Goal: Obtain resource: Download file/media

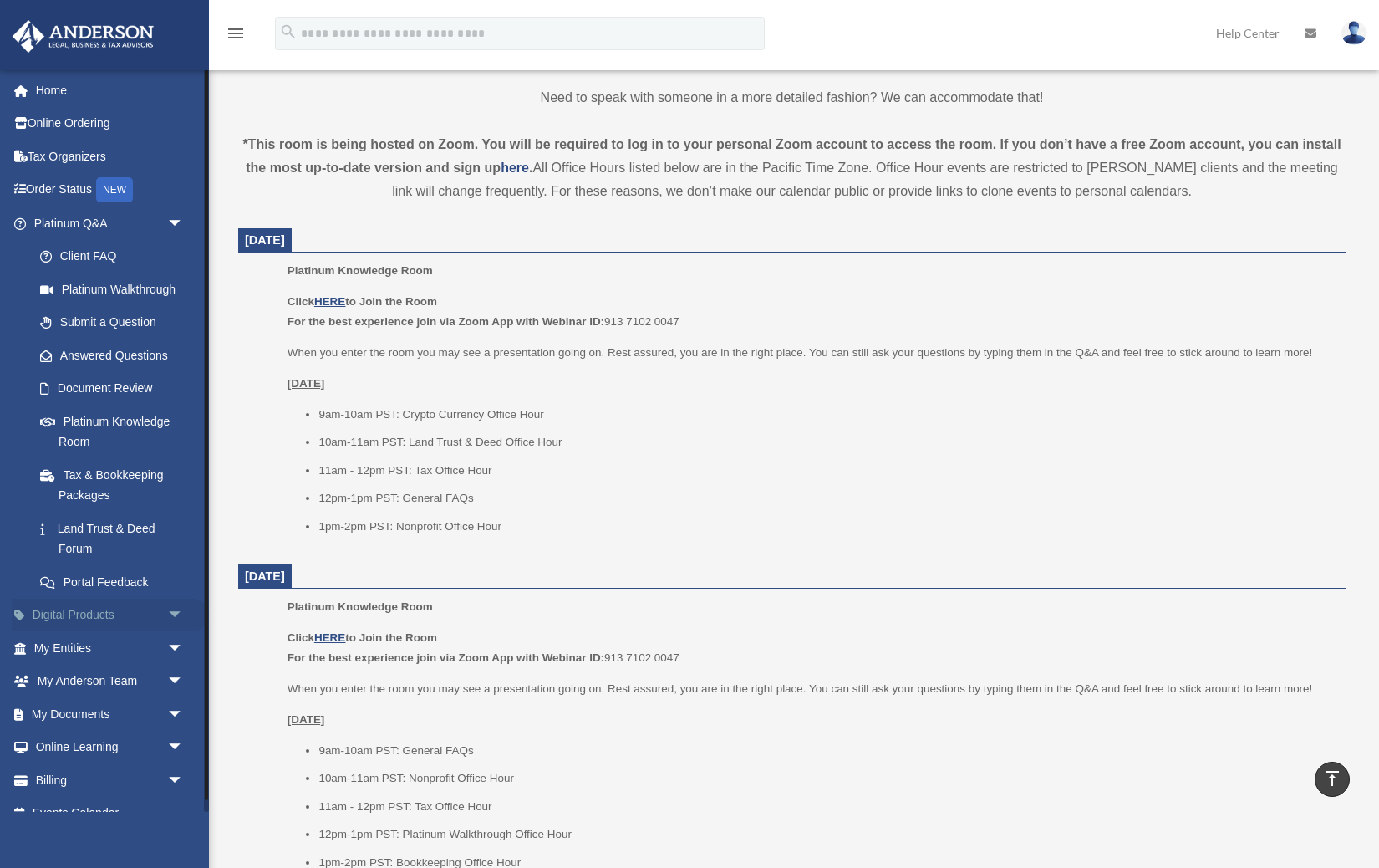
scroll to position [532, 0]
click at [169, 607] on span "arrow_drop_down" at bounding box center [184, 615] width 34 height 34
click at [169, 607] on span "arrow_drop_up" at bounding box center [184, 615] width 34 height 34
click at [169, 607] on span "arrow_drop_down" at bounding box center [184, 615] width 34 height 34
click at [169, 607] on span "arrow_drop_up" at bounding box center [184, 615] width 34 height 34
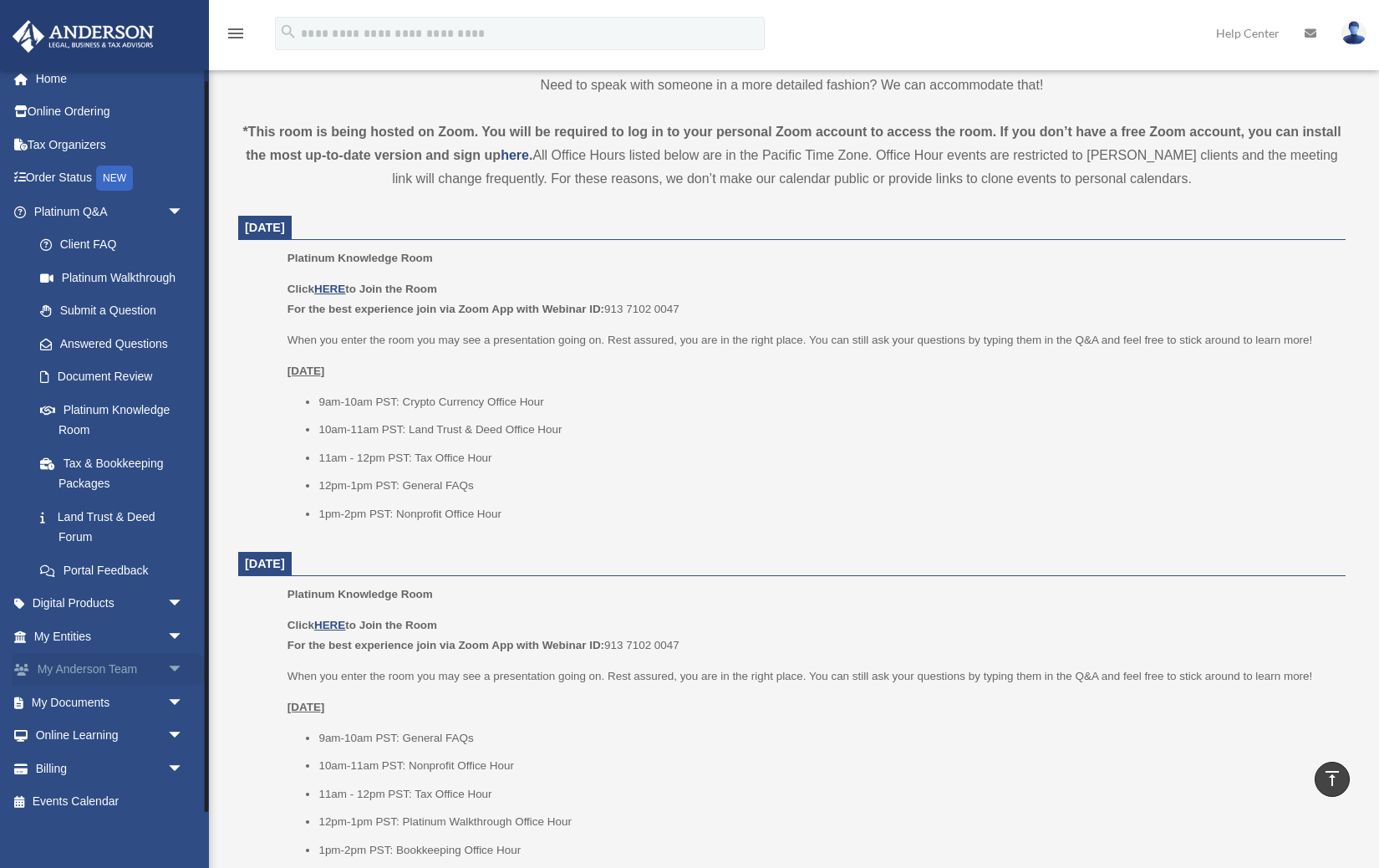
scroll to position [547, 0]
click at [178, 628] on span "arrow_drop_down" at bounding box center [184, 636] width 34 height 34
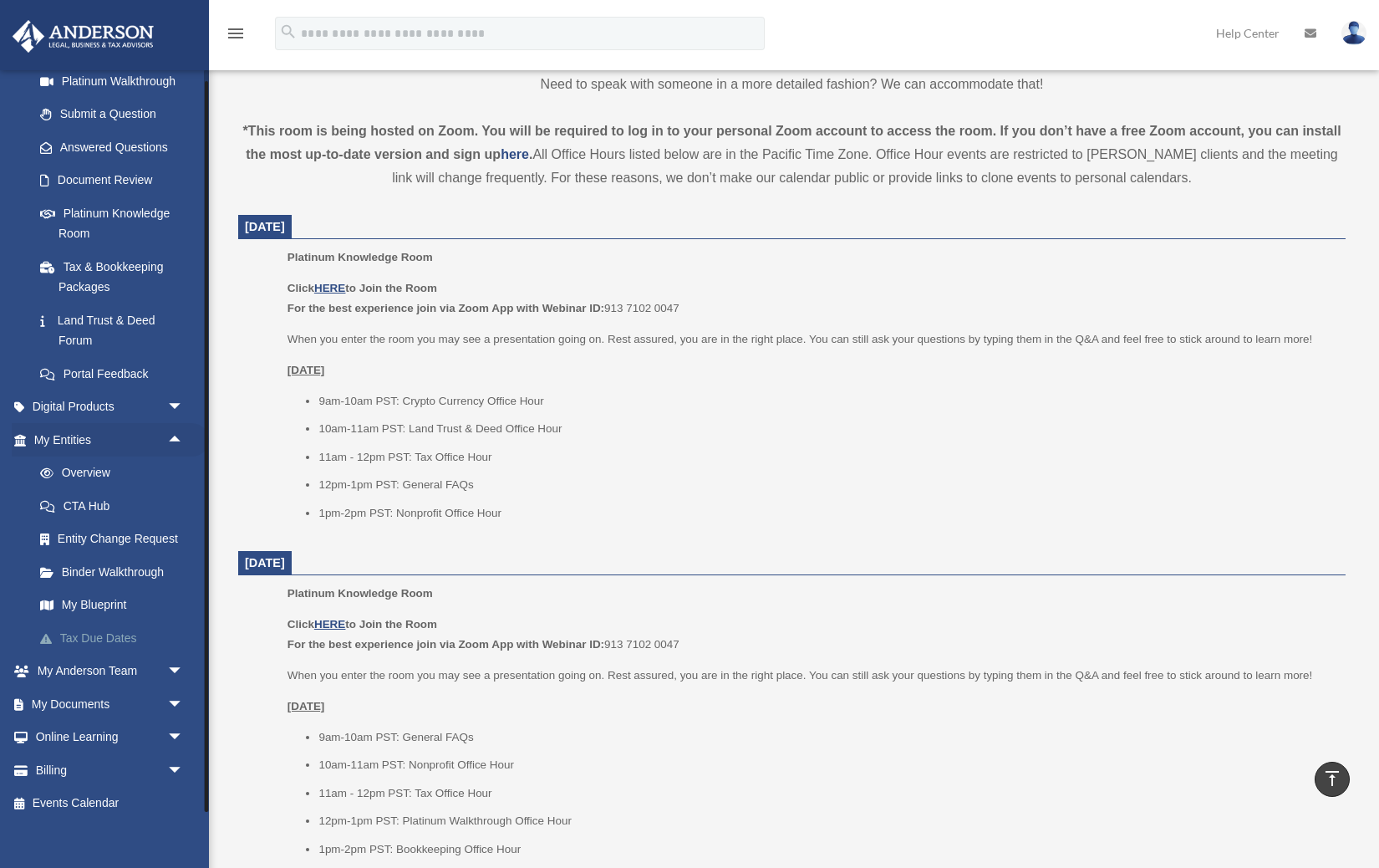
scroll to position [207, 0]
click at [168, 691] on span "arrow_drop_down" at bounding box center [184, 705] width 34 height 34
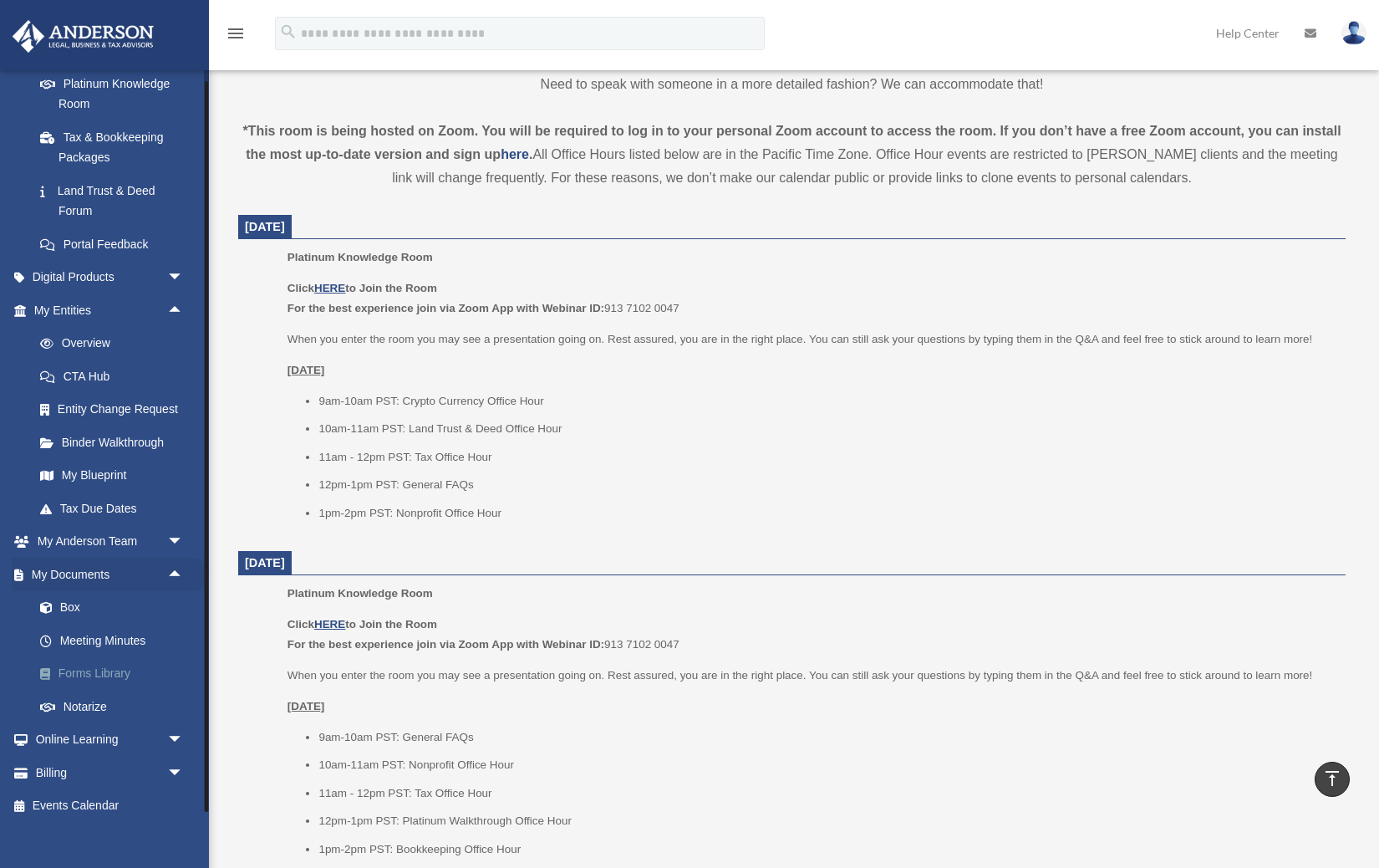
scroll to position [330, 0]
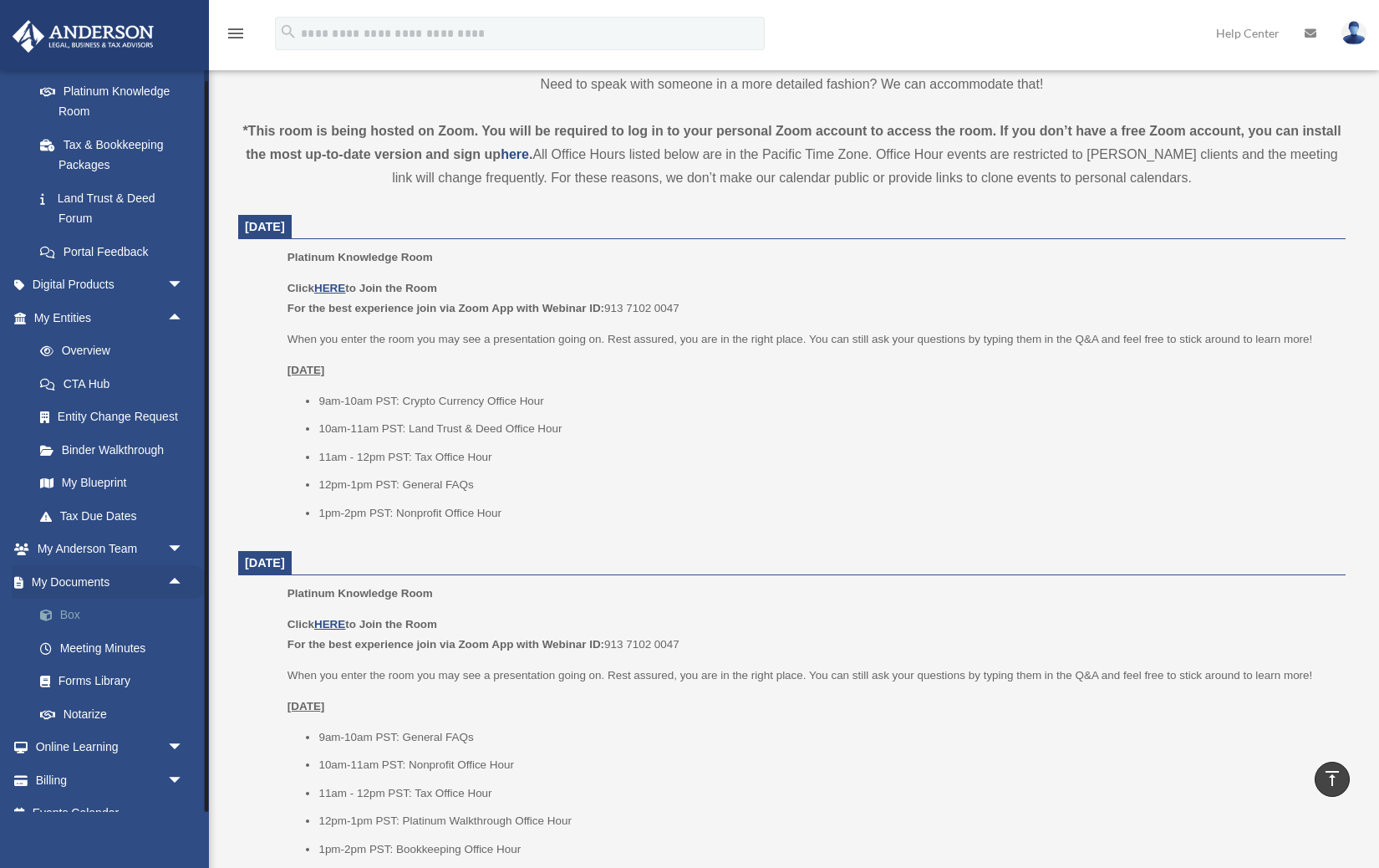
click at [80, 604] on link "Box" at bounding box center [116, 615] width 185 height 34
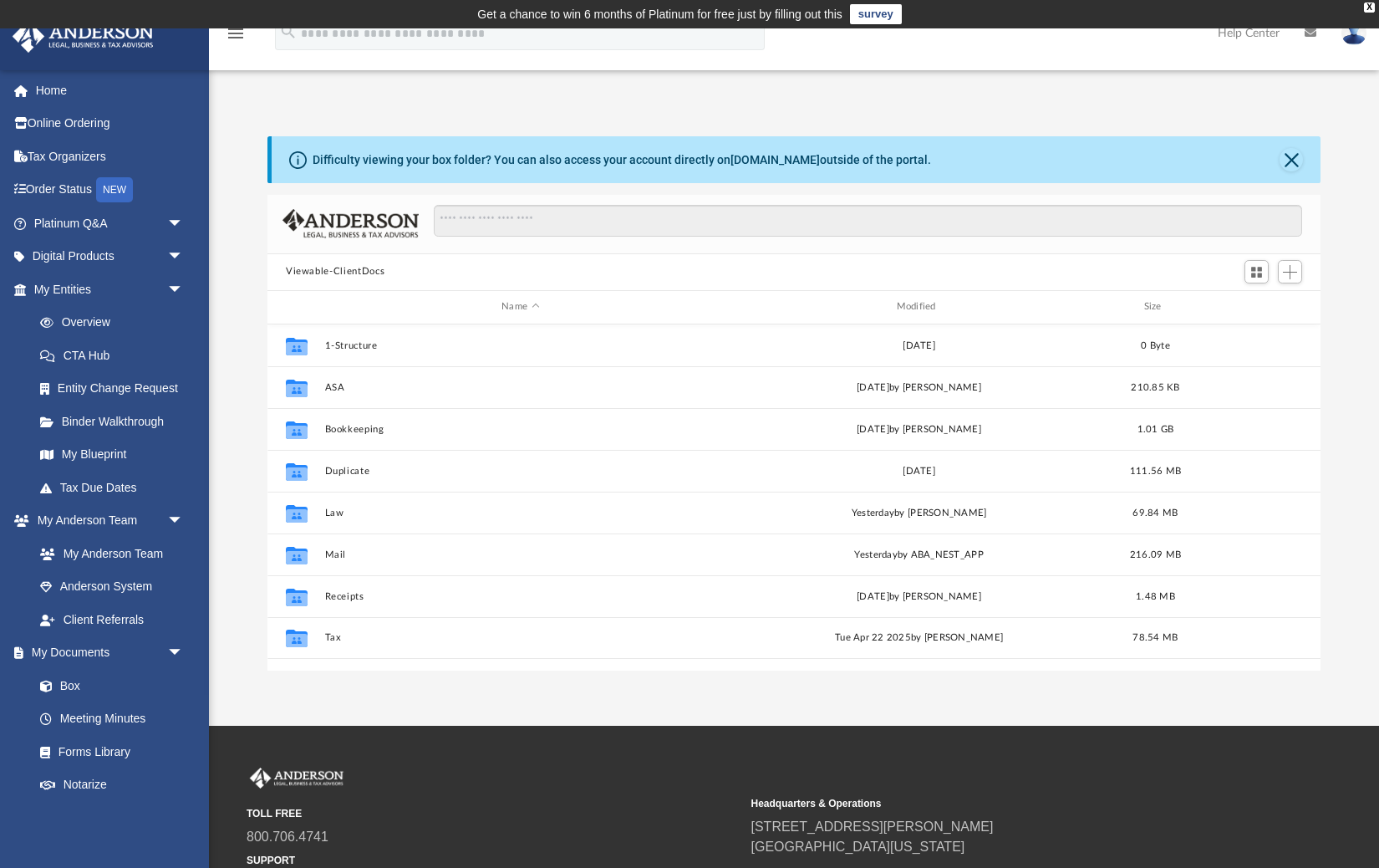
scroll to position [1, 1]
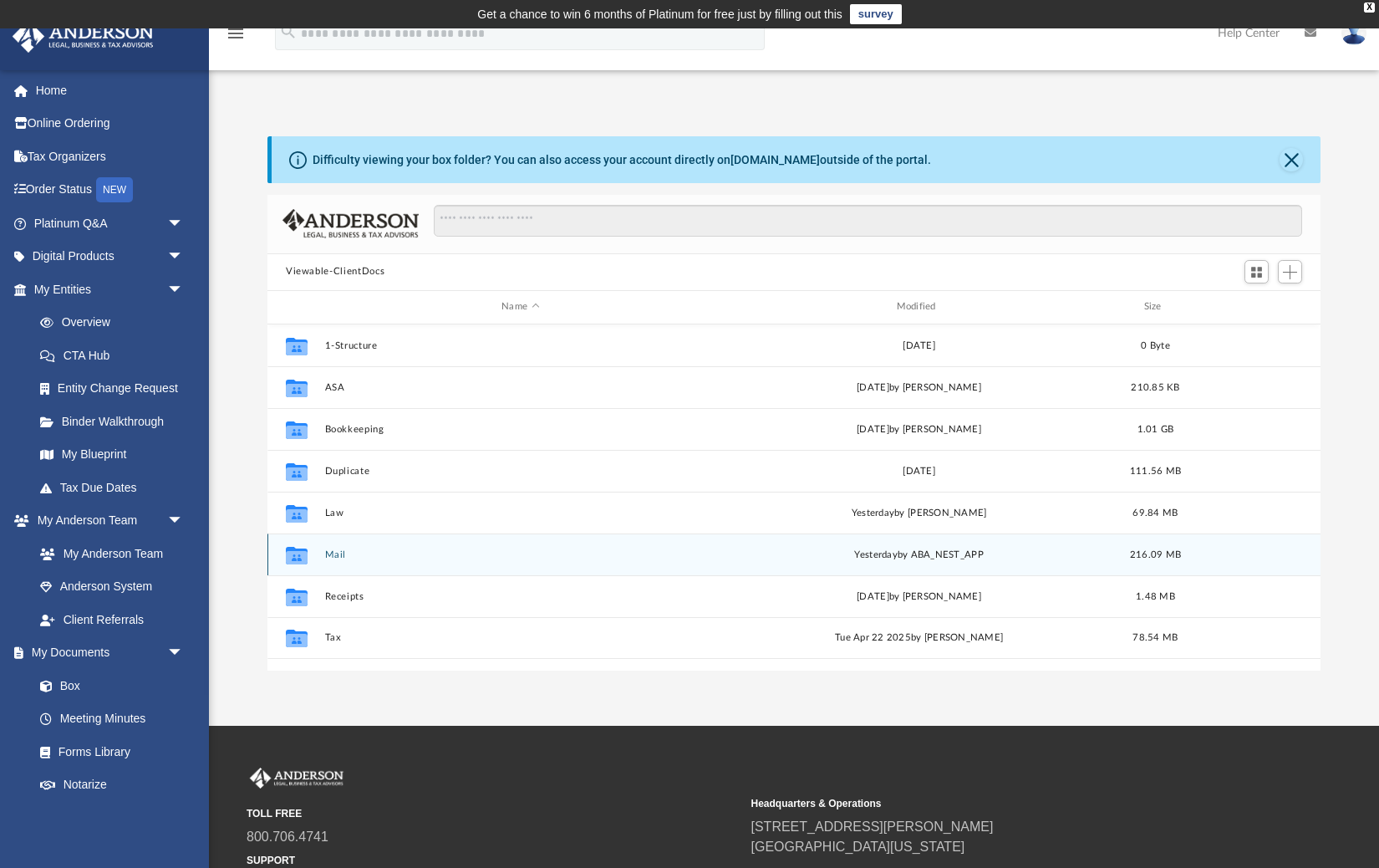
click at [332, 554] on button "Mail" at bounding box center [521, 553] width 391 height 11
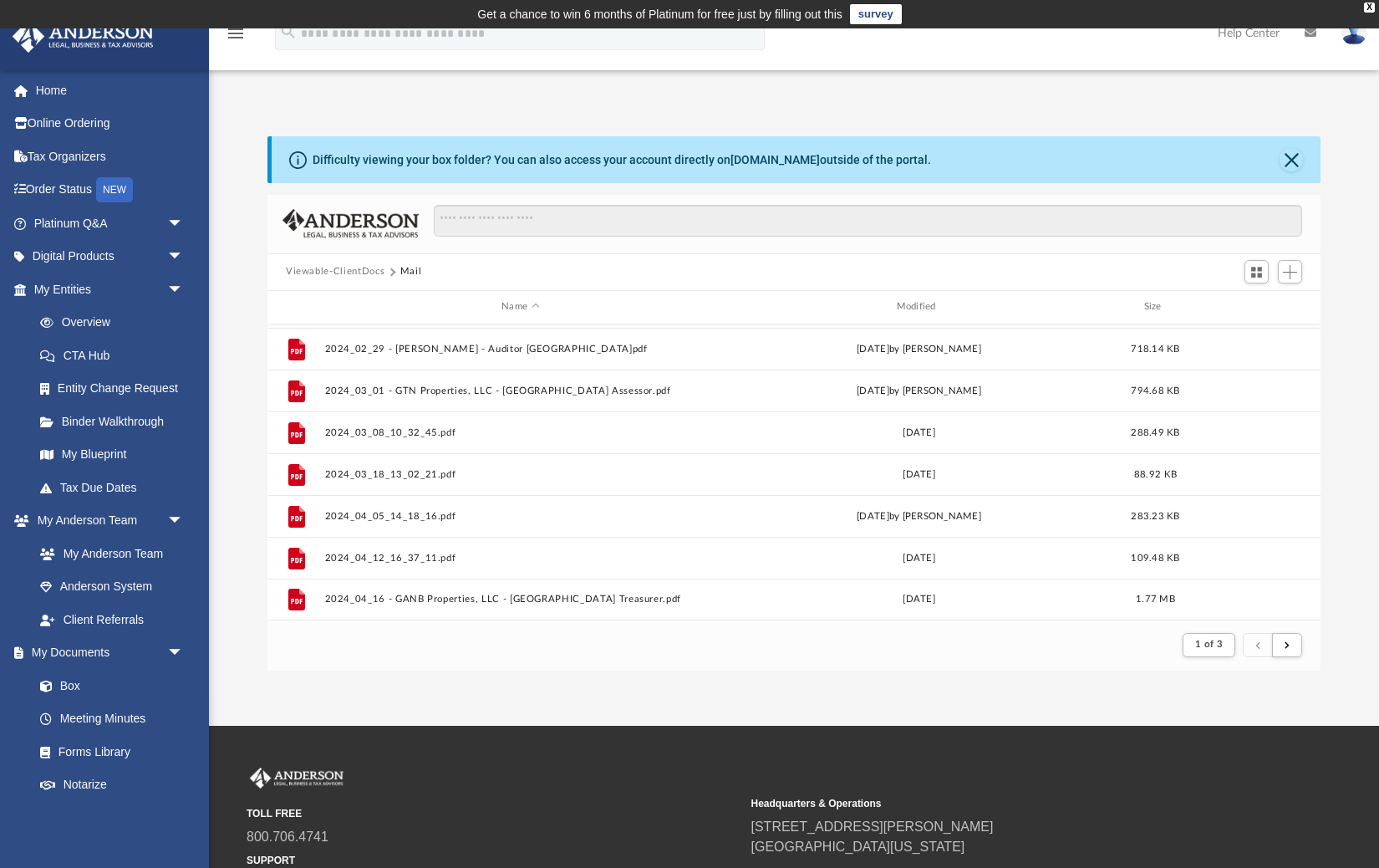
scroll to position [1794, 0]
click at [1294, 648] on button "submit" at bounding box center [1287, 645] width 30 height 24
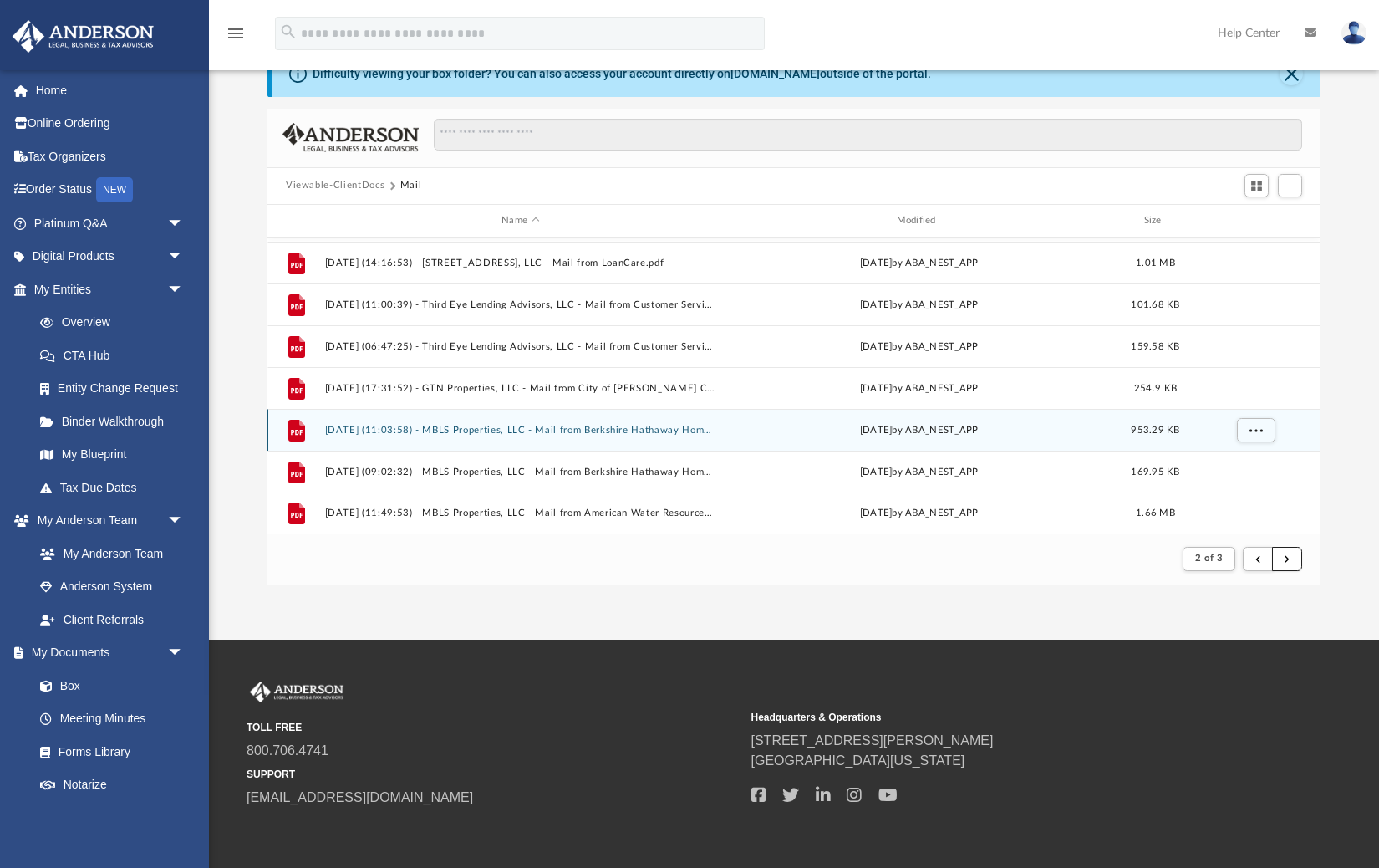
scroll to position [89, 0]
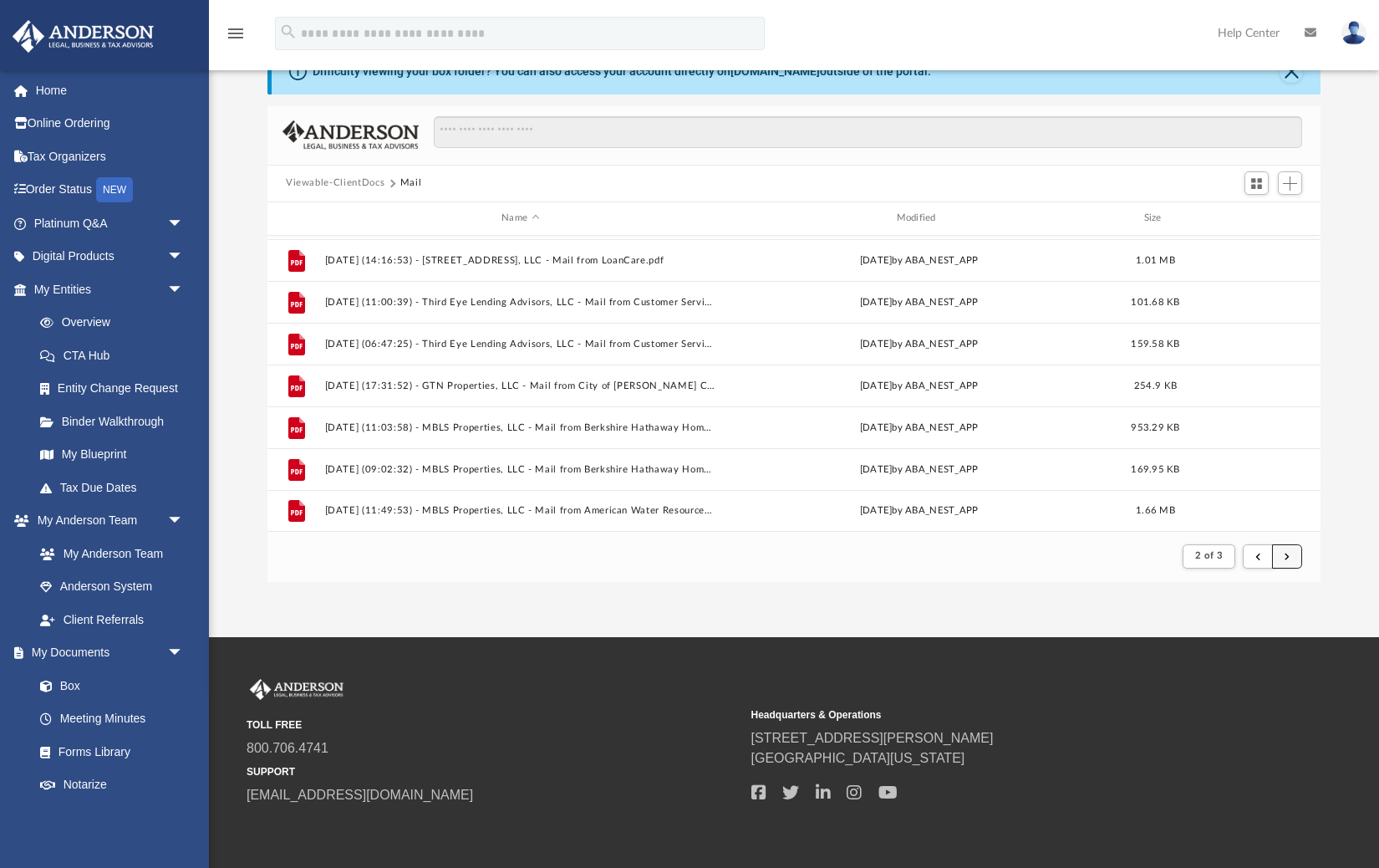
click at [1296, 556] on button "submit" at bounding box center [1287, 556] width 30 height 24
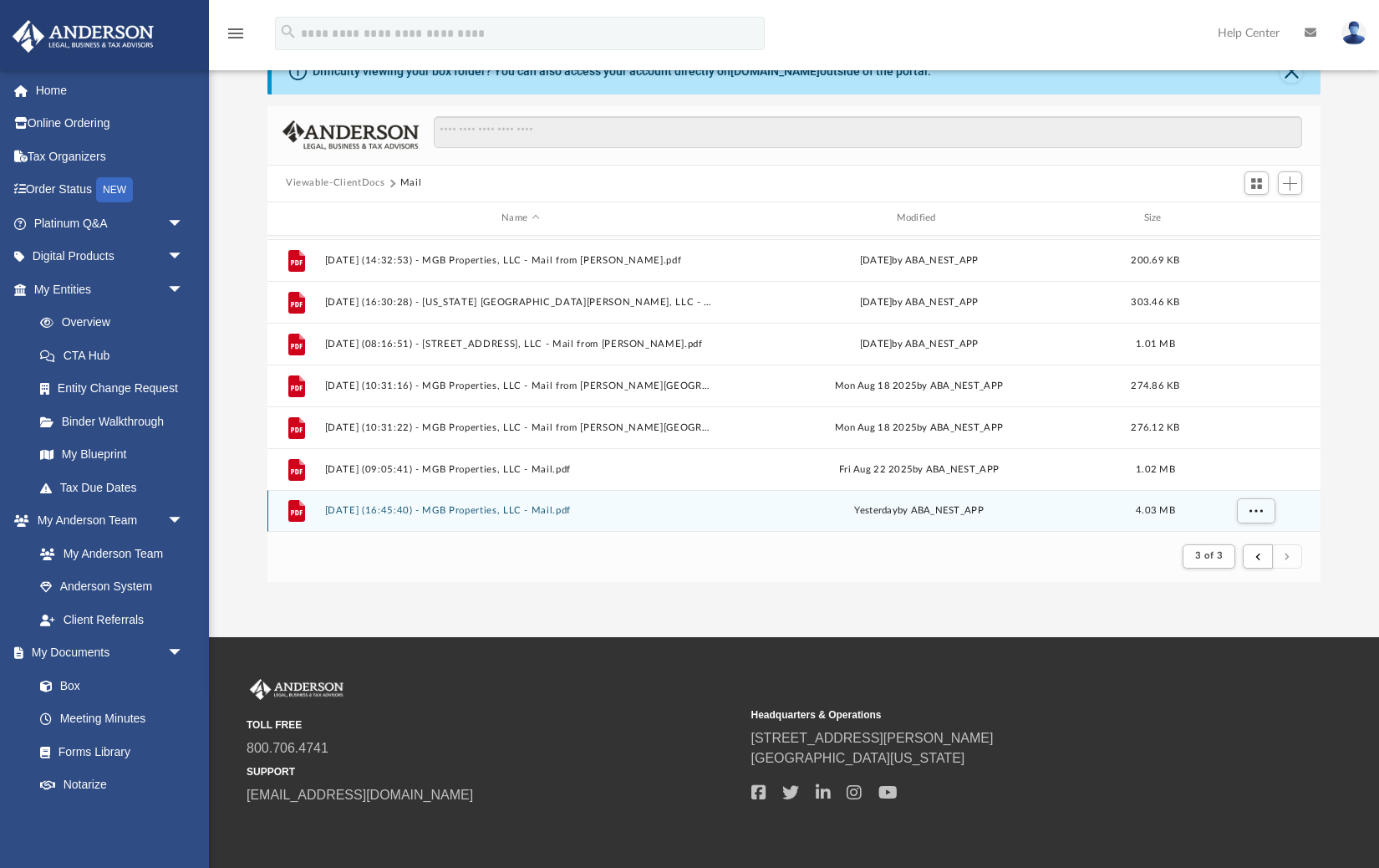
click at [544, 509] on button "2025.08.26 (16:45:40) - MGB Properties, LLC - Mail.pdf" at bounding box center [521, 510] width 391 height 11
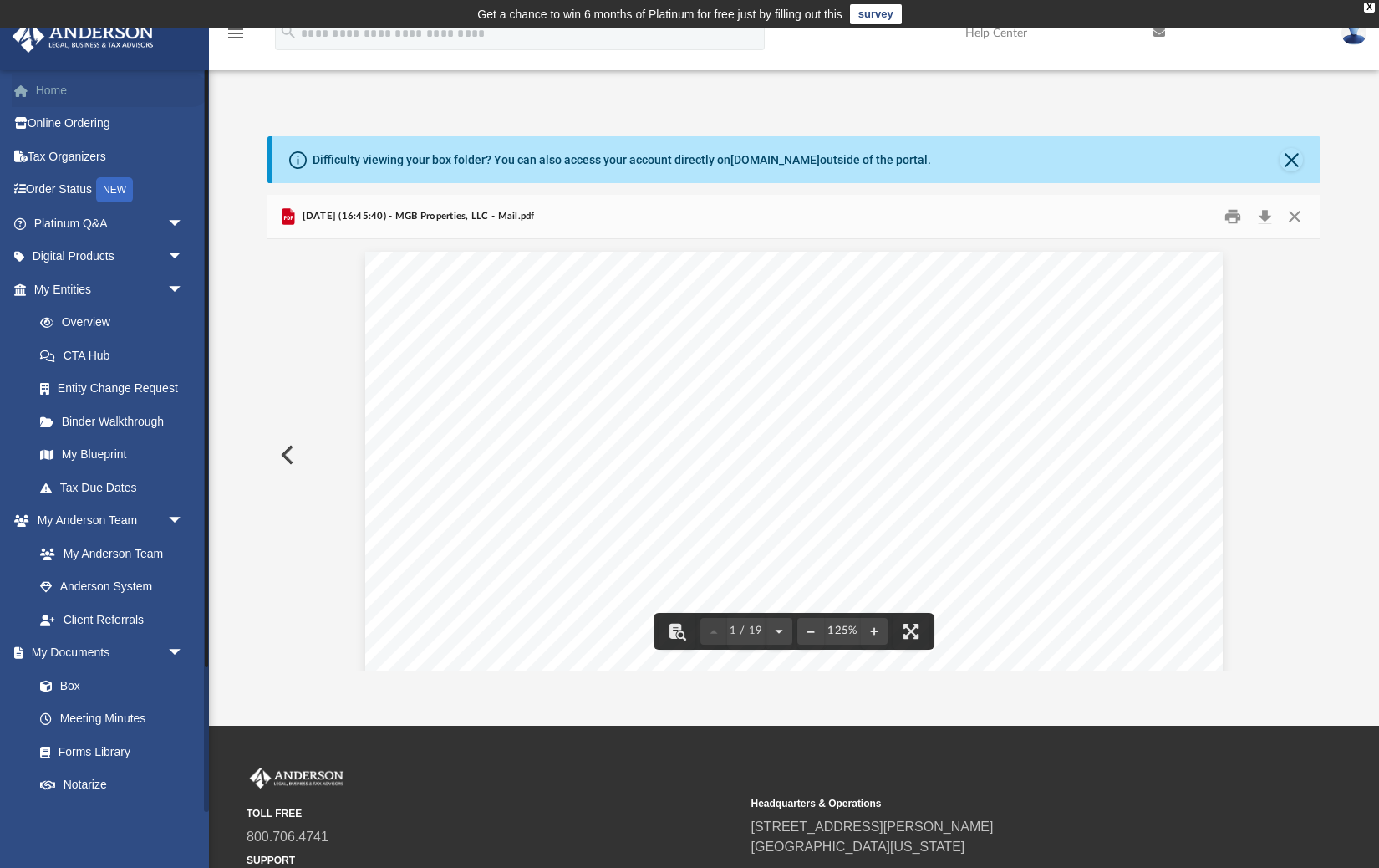
scroll to position [0, 0]
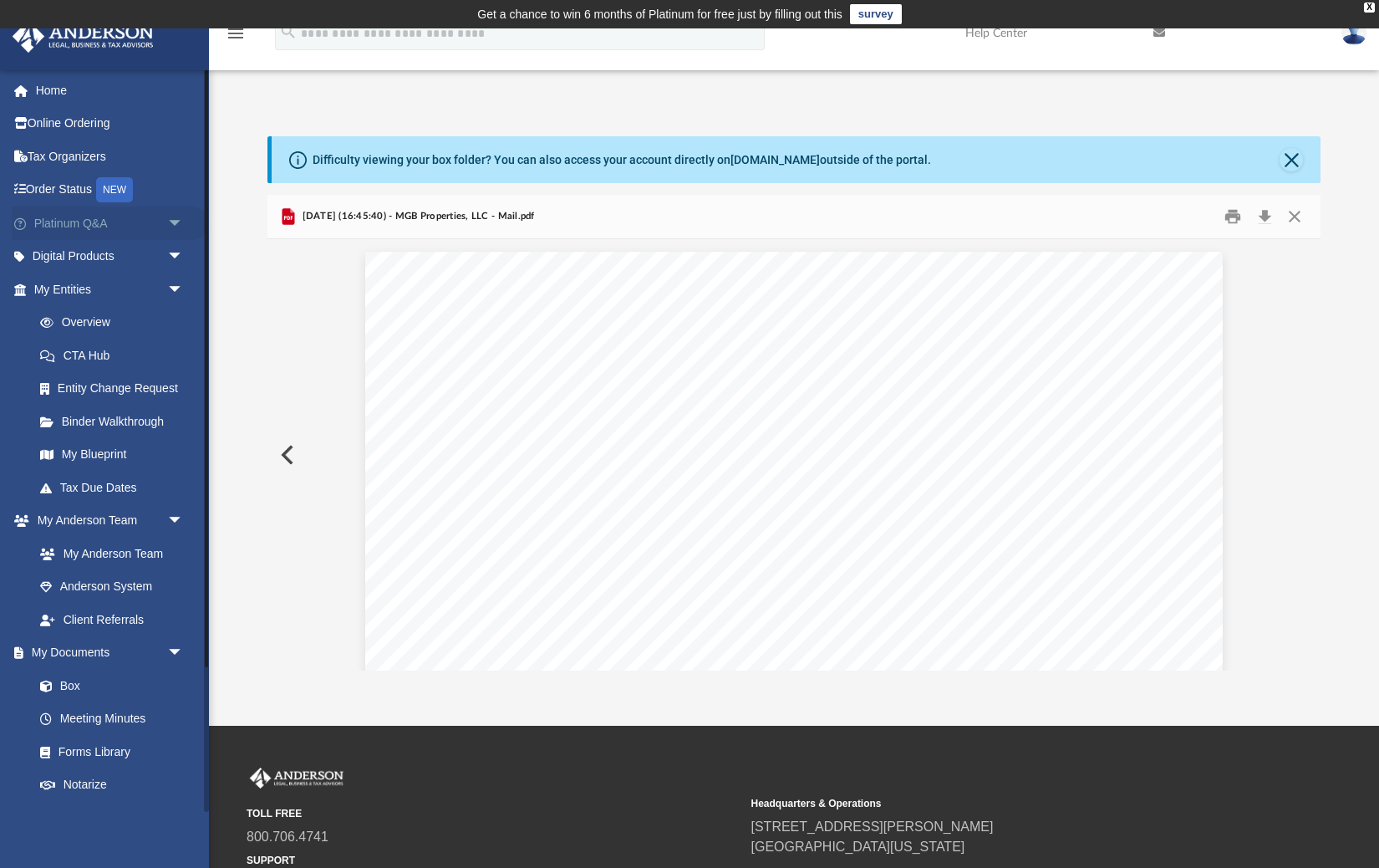
click at [175, 222] on span "arrow_drop_down" at bounding box center [184, 223] width 34 height 34
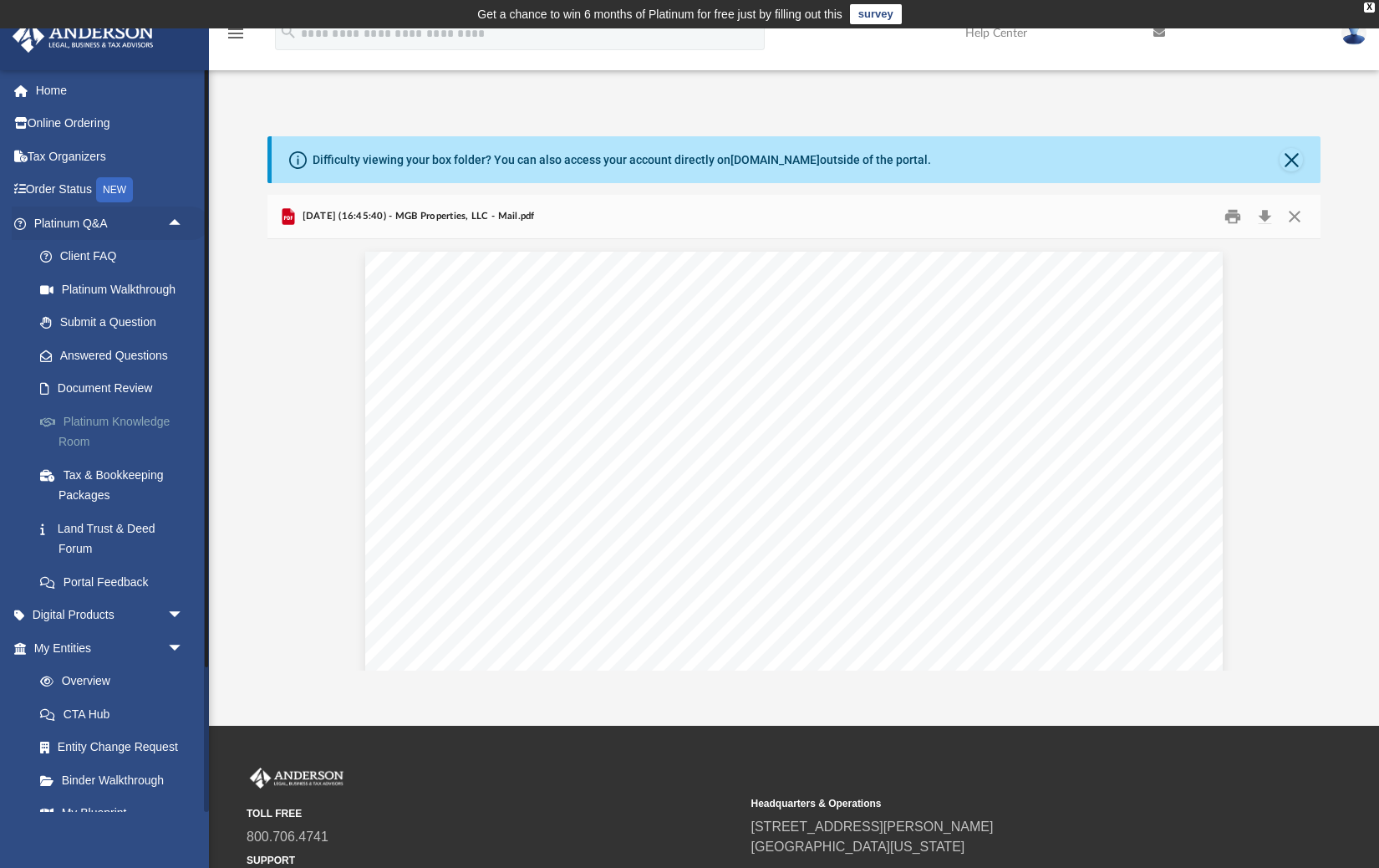
click at [87, 412] on link "Platinum Knowledge Room" at bounding box center [116, 431] width 185 height 54
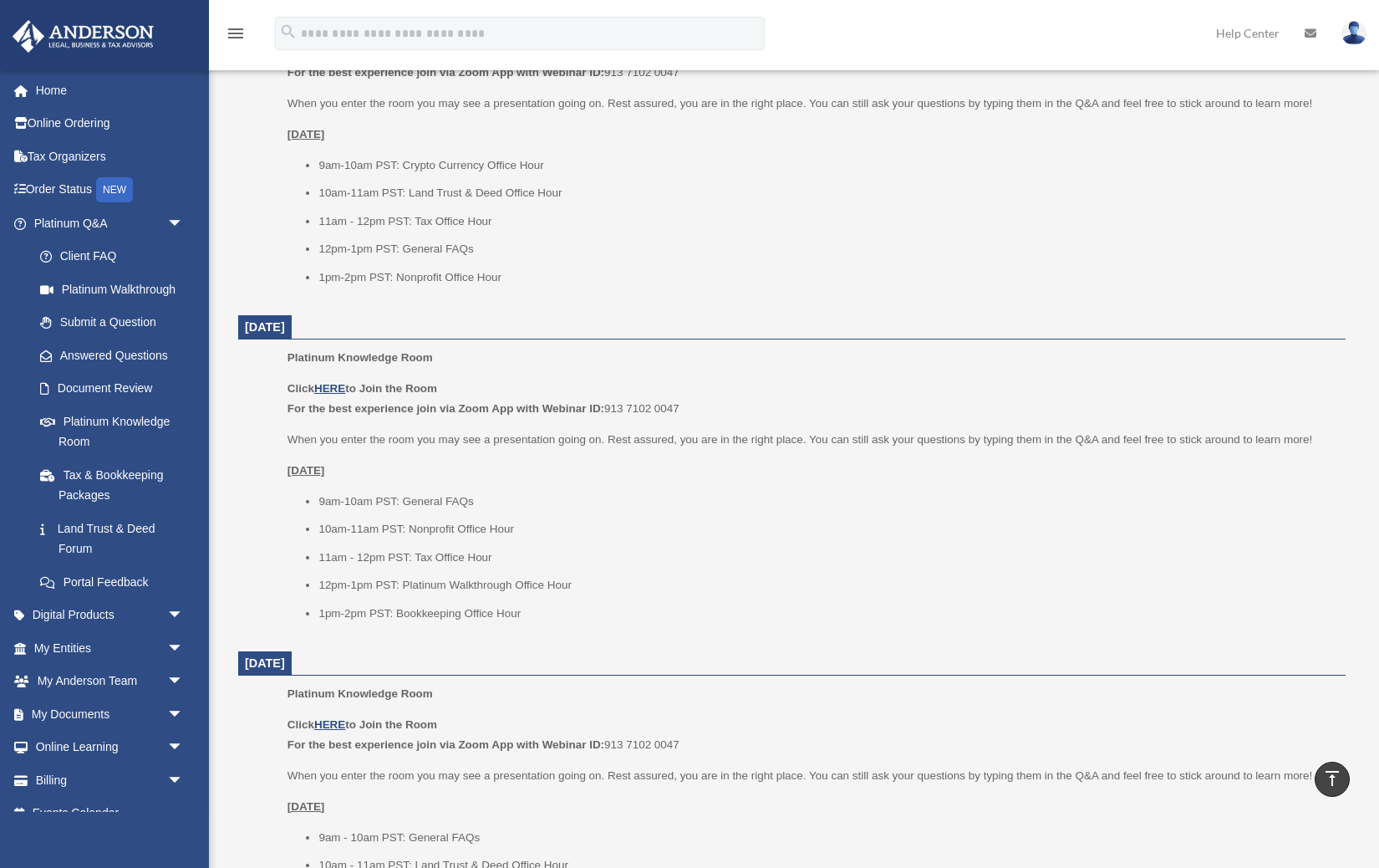
scroll to position [779, 0]
